Goal: Information Seeking & Learning: Learn about a topic

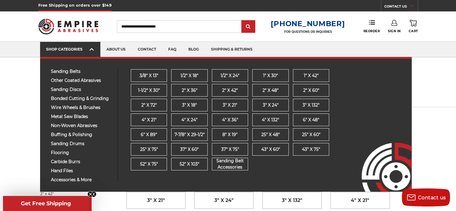
click at [73, 51] on div "SHOP CATEGORIES" at bounding box center [70, 49] width 48 height 5
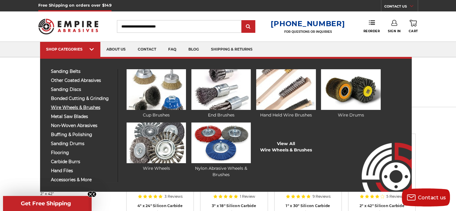
click at [67, 108] on span "wire wheels & brushes" at bounding box center [82, 107] width 62 height 5
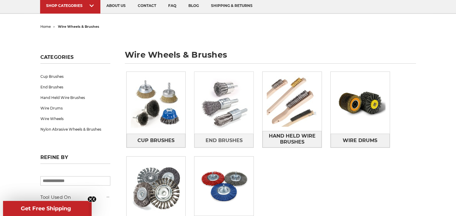
scroll to position [90, 0]
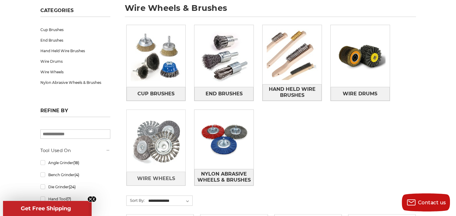
click at [161, 134] on img at bounding box center [155, 140] width 59 height 59
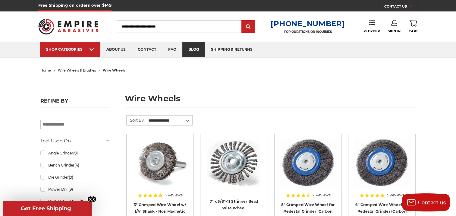
click at [185, 50] on link "blog" at bounding box center [193, 49] width 23 height 15
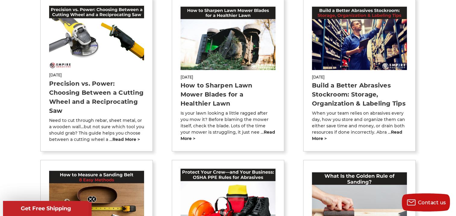
scroll to position [301, 0]
click at [394, 129] on p "When your team relies on abrasives every day, how you store and organize them c…" at bounding box center [359, 126] width 95 height 32
click at [394, 131] on link "read more >" at bounding box center [357, 135] width 90 height 12
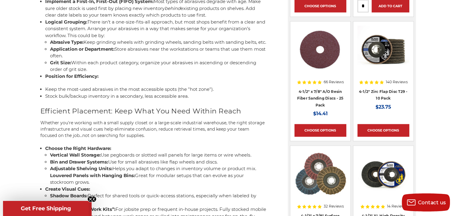
scroll to position [783, 0]
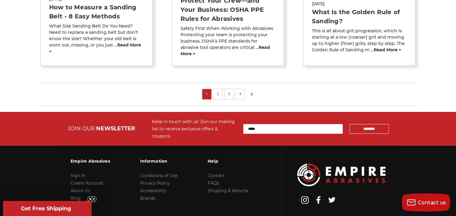
scroll to position [480, 0]
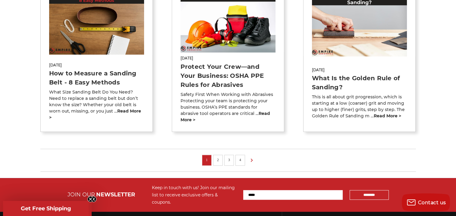
click at [216, 156] on li "2" at bounding box center [218, 159] width 10 height 11
click at [220, 156] on link "2" at bounding box center [218, 159] width 6 height 7
